Goal: Transaction & Acquisition: Book appointment/travel/reservation

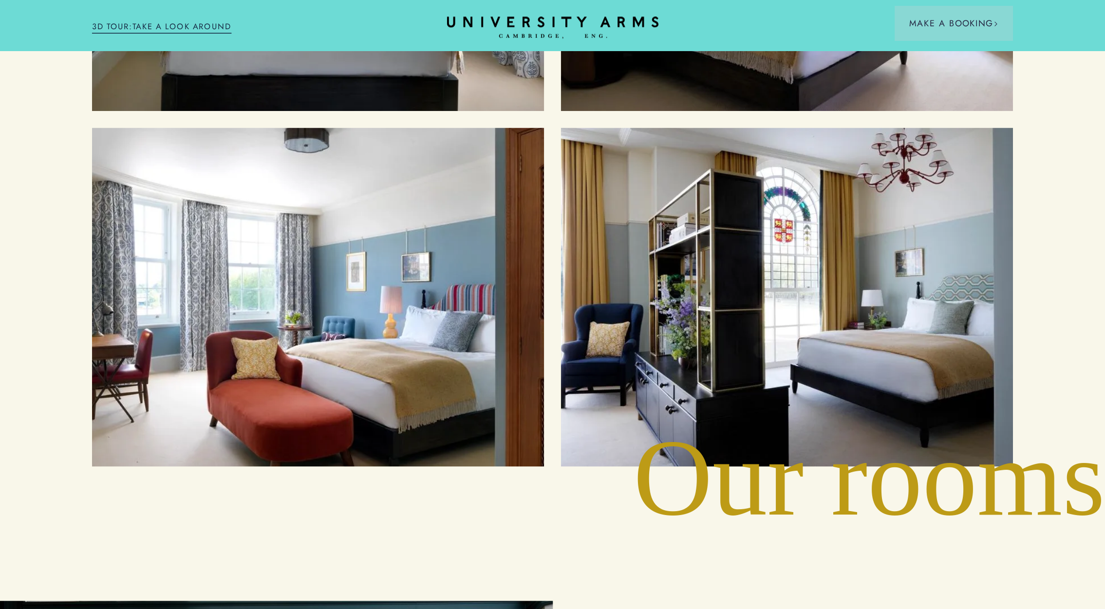
scroll to position [1266, 0]
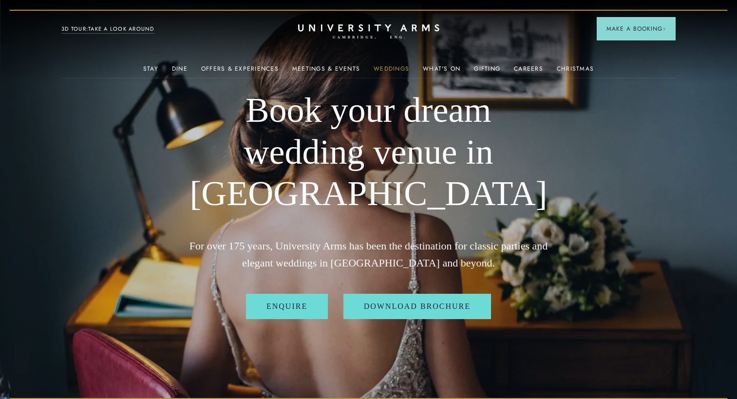
click at [385, 75] on link "Weddings" at bounding box center [391, 71] width 36 height 13
click at [341, 75] on link "Meetings & Events" at bounding box center [326, 71] width 68 height 13
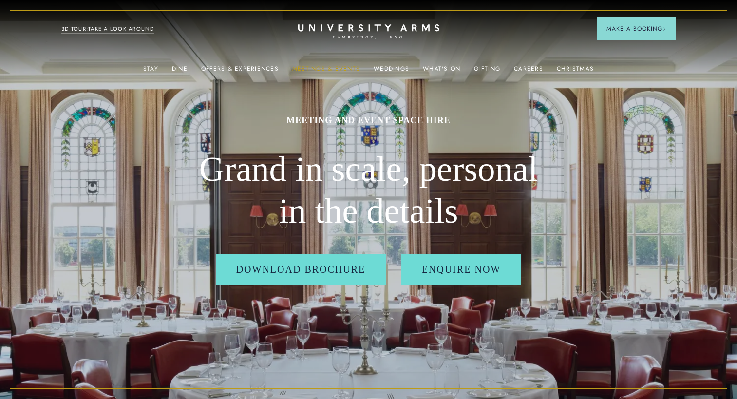
click at [340, 73] on link "Meetings & Events" at bounding box center [326, 71] width 68 height 13
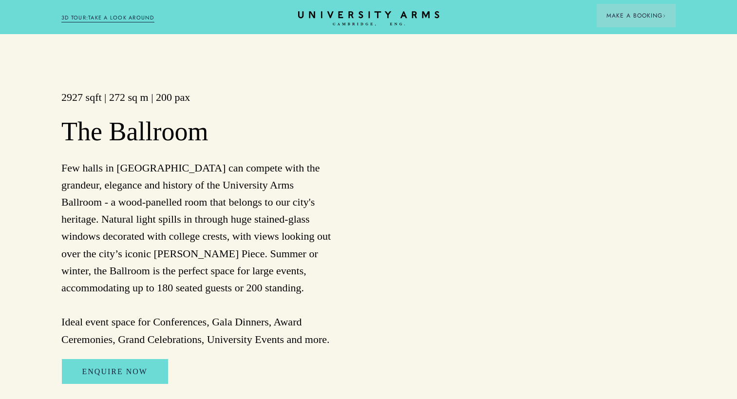
scroll to position [779, 0]
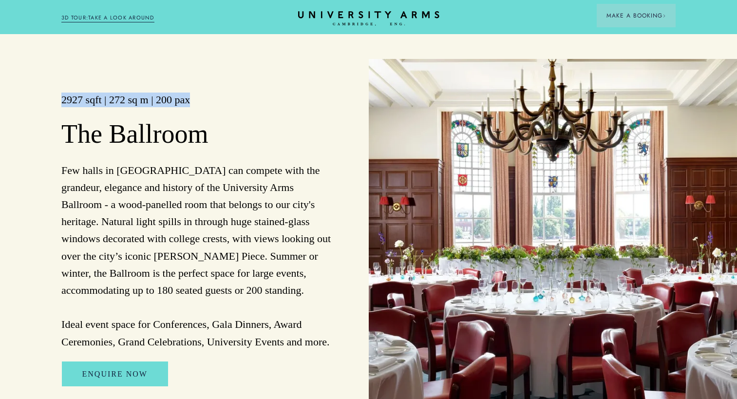
drag, startPoint x: 207, startPoint y: 140, endPoint x: 62, endPoint y: 137, distance: 145.6
click at [62, 107] on h3 "2927 sqft | 272 sq m | 200 pax" at bounding box center [197, 100] width 273 height 15
copy h3 "2927 sqft | 272 sq m | 200 pax"
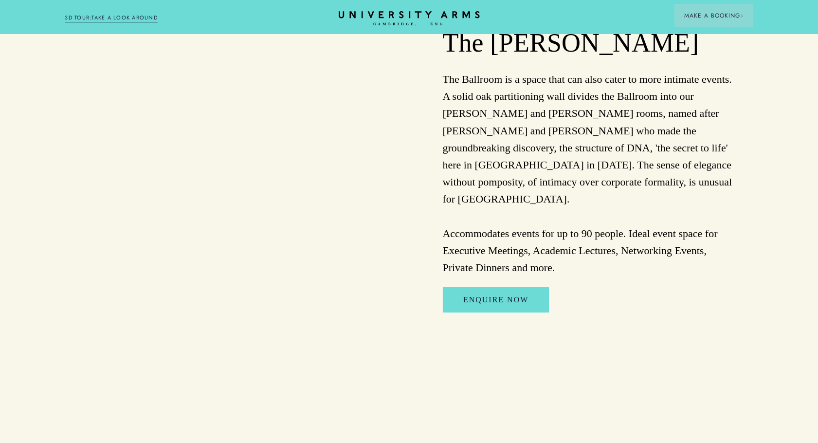
scroll to position [1644, 0]
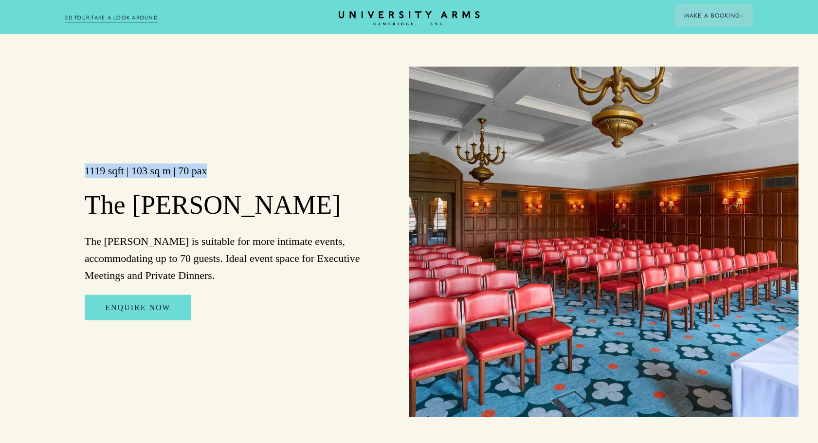
drag, startPoint x: 104, startPoint y: 221, endPoint x: 66, endPoint y: 215, distance: 38.3
click at [66, 215] on div "1119 sqft | 103 sq m | 70 pax The [PERSON_NAME] The [PERSON_NAME] is suitable f…" at bounding box center [214, 242] width 389 height 351
copy h3 "1119 sqft | 103 sq m | 70 pax"
click at [156, 320] on link "Enquire Now" at bounding box center [138, 307] width 106 height 25
click at [471, 249] on img at bounding box center [603, 242] width 389 height 351
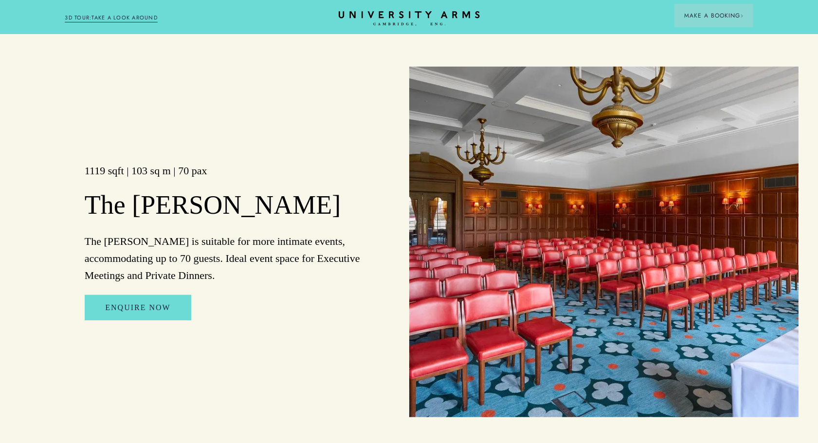
drag, startPoint x: 278, startPoint y: 349, endPoint x: 456, endPoint y: 306, distance: 183.3
click at [281, 348] on div "1119 sqft | 103 sq m | 70 pax The [PERSON_NAME] The [PERSON_NAME] is suitable f…" at bounding box center [214, 242] width 389 height 351
click at [529, 300] on img at bounding box center [603, 242] width 389 height 351
click at [132, 320] on link "Enquire Now" at bounding box center [138, 307] width 106 height 25
click at [135, 320] on link "Enquire Now" at bounding box center [138, 307] width 106 height 25
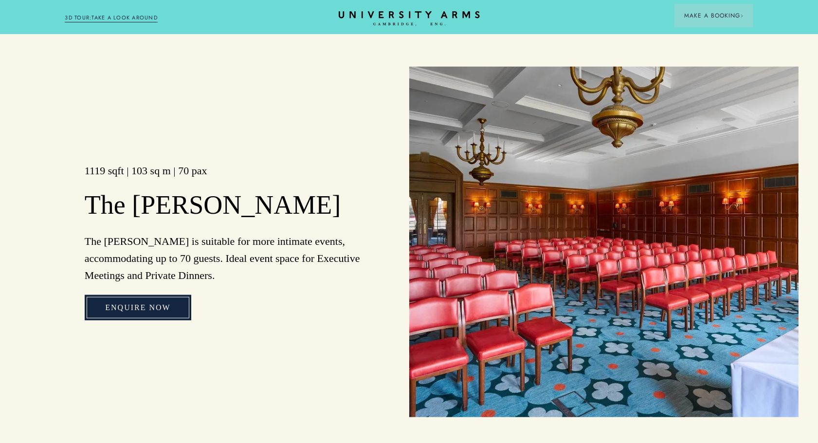
click at [135, 320] on link "Enquire Now" at bounding box center [138, 307] width 106 height 25
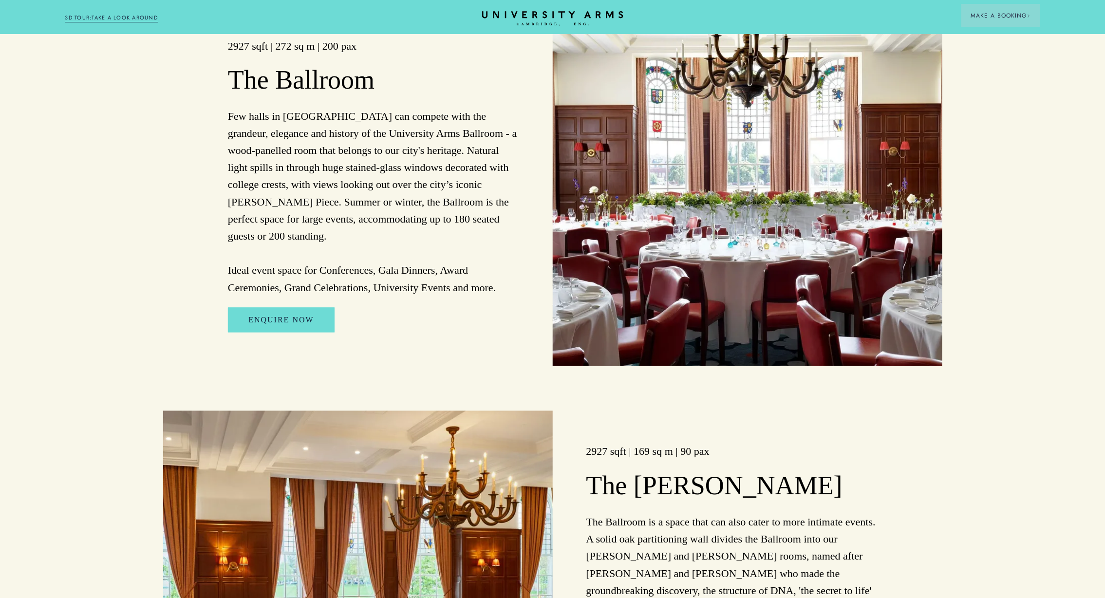
scroll to position [959, 0]
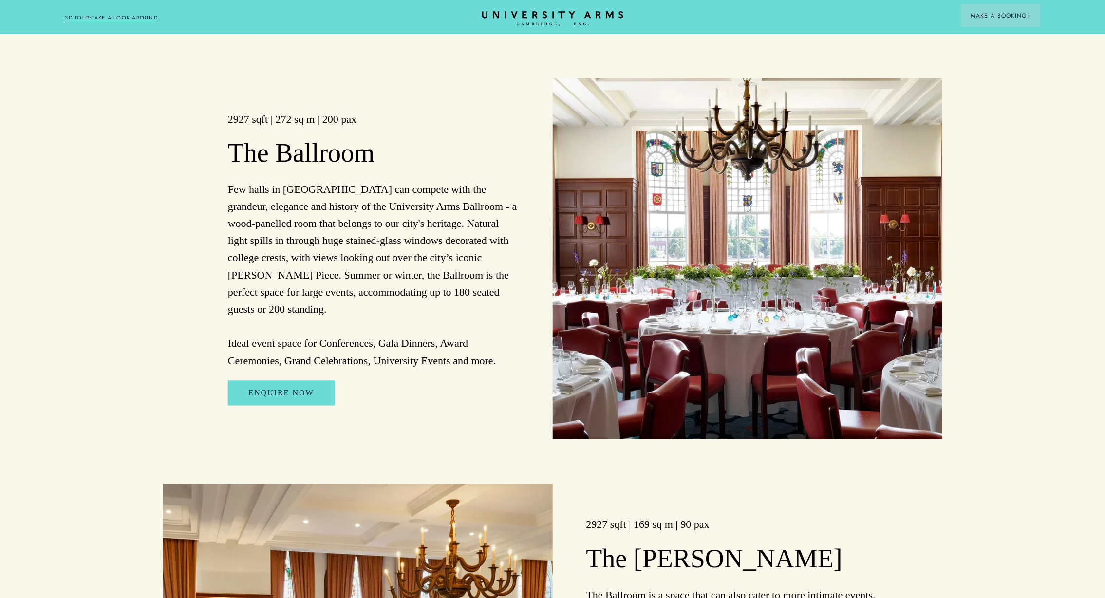
drag, startPoint x: 0, startPoint y: 483, endPoint x: 98, endPoint y: 466, distance: 99.9
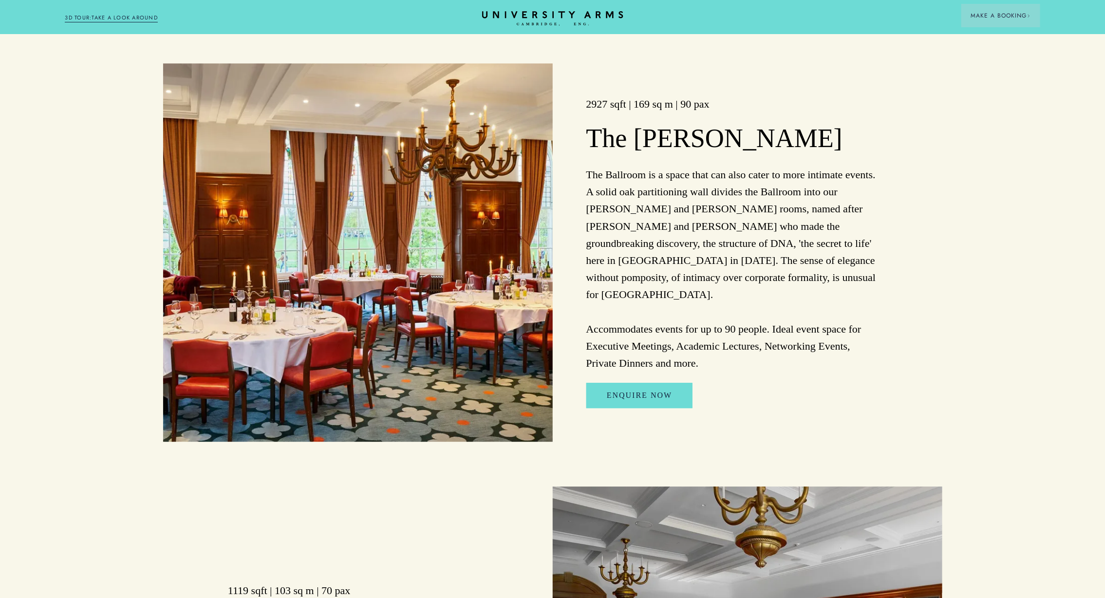
scroll to position [1397, 0]
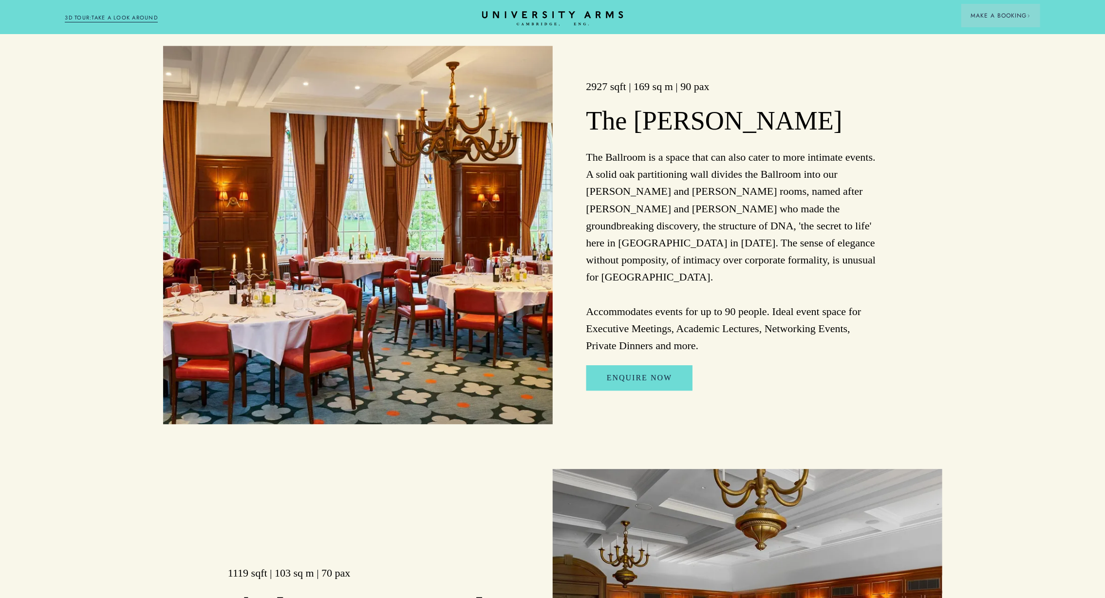
drag, startPoint x: 1037, startPoint y: 423, endPoint x: 983, endPoint y: 456, distance: 63.5
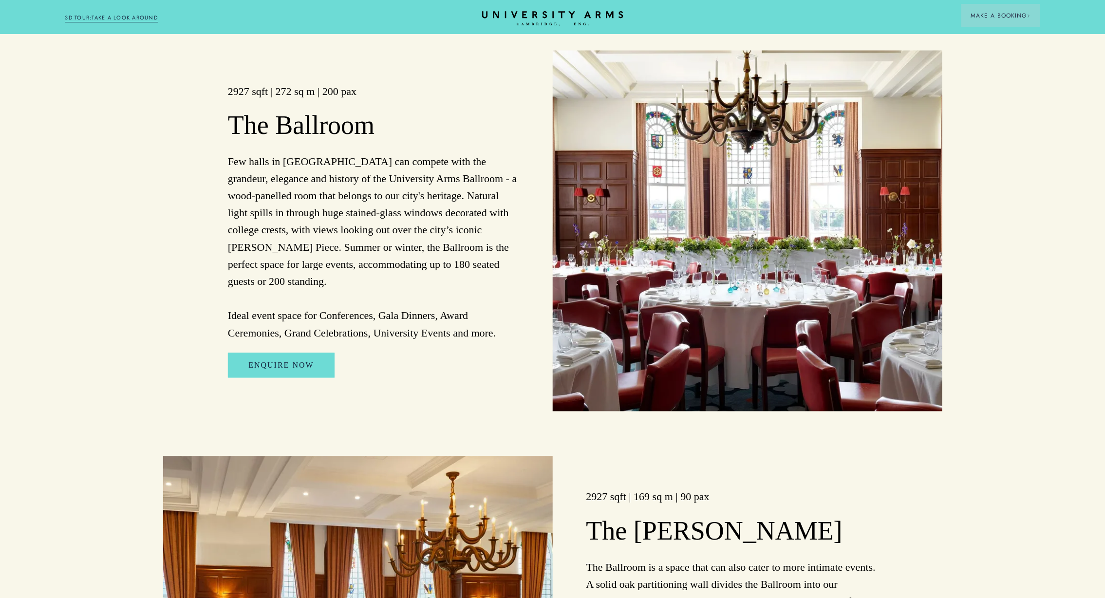
scroll to position [987, 0]
